Goal: Find specific page/section: Find specific page/section

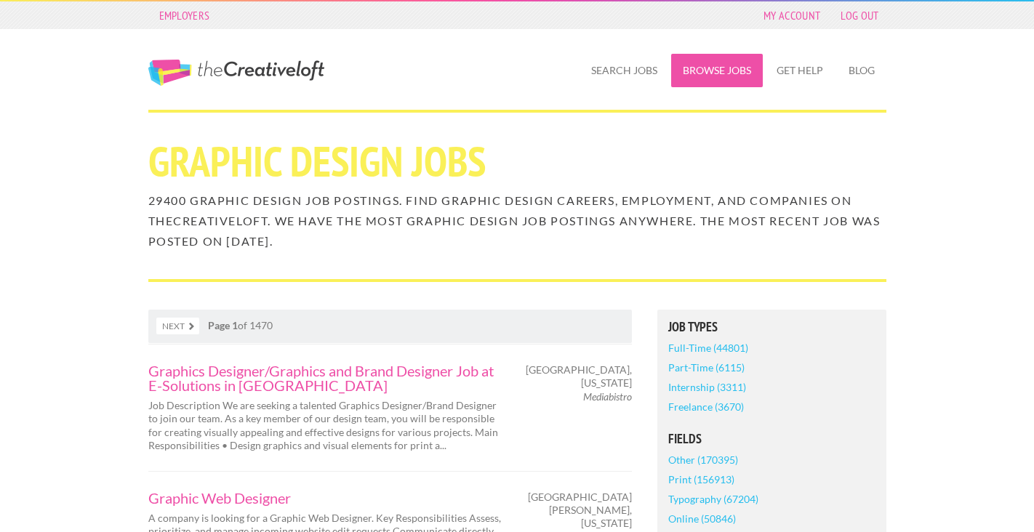
click at [715, 61] on link "Browse Jobs" at bounding box center [717, 70] width 92 height 33
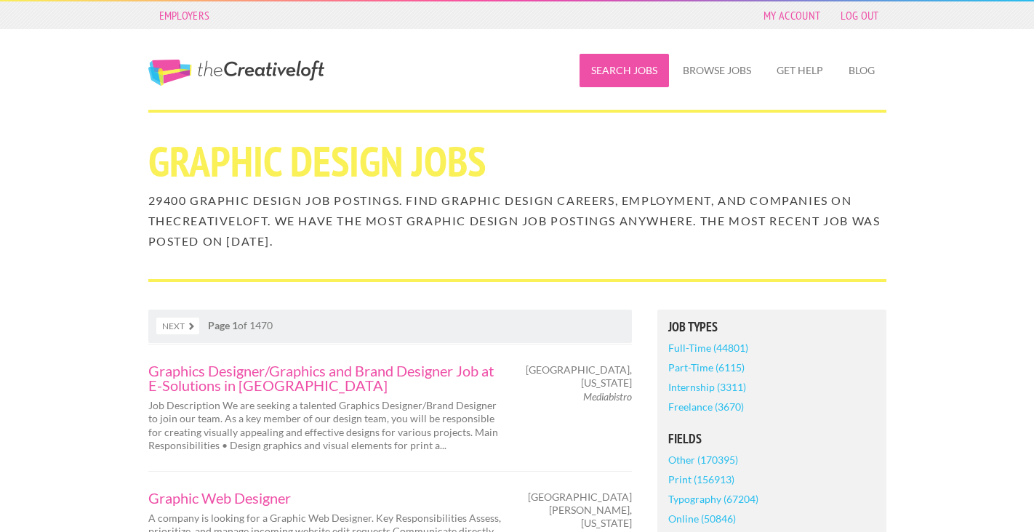
click at [638, 74] on link "Search Jobs" at bounding box center [623, 70] width 89 height 33
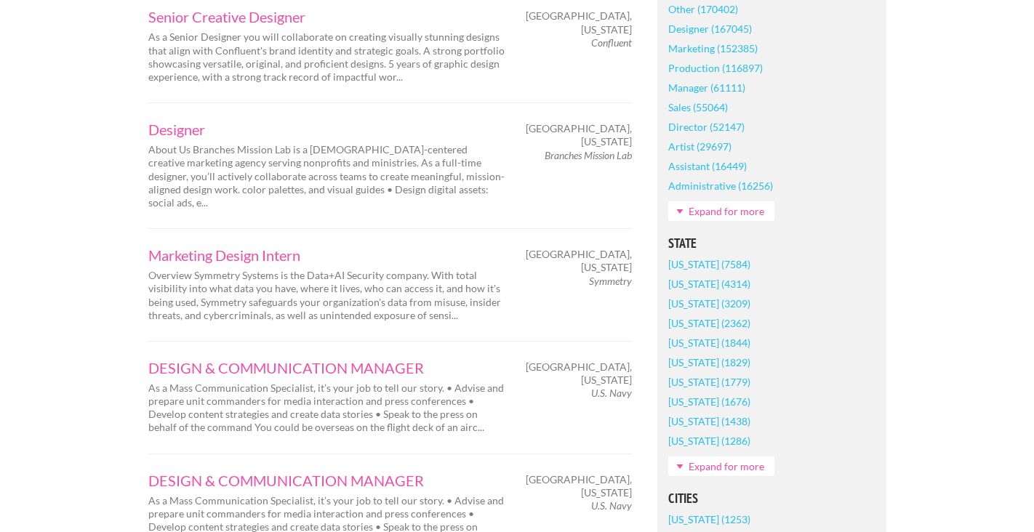
scroll to position [753, 0]
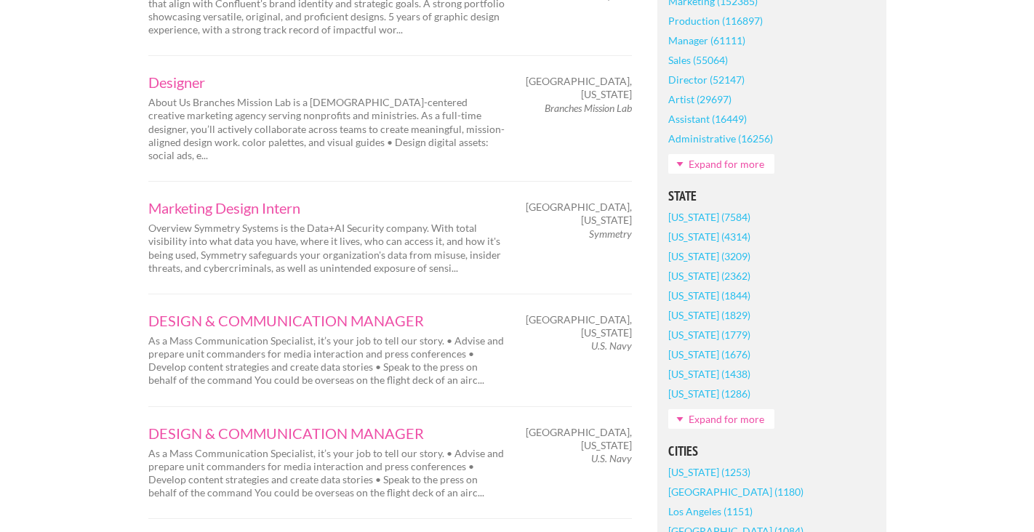
click at [735, 357] on link "[US_STATE] (1676)" at bounding box center [709, 355] width 82 height 20
